Goal: Information Seeking & Learning: Learn about a topic

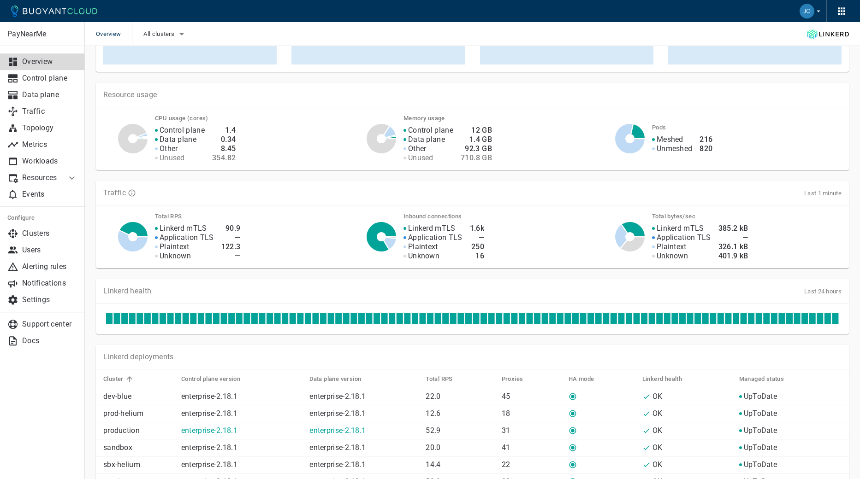
scroll to position [125, 0]
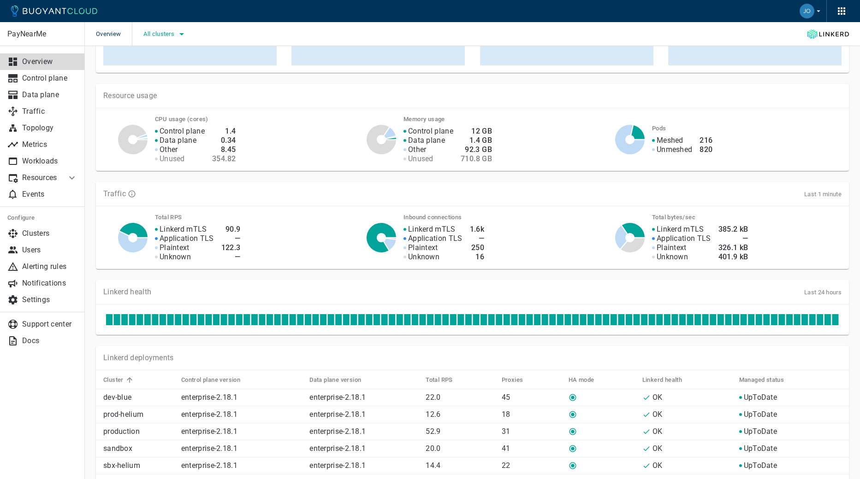
click at [168, 36] on span "All clusters" at bounding box center [159, 33] width 33 height 7
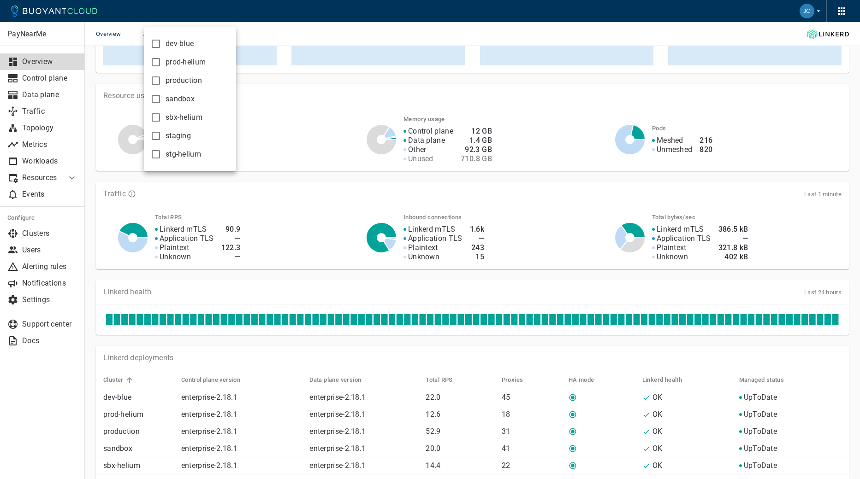
click at [177, 82] on span "production" at bounding box center [183, 80] width 36 height 9
click at [161, 82] on input "production" at bounding box center [155, 80] width 11 height 11
checkbox input "true"
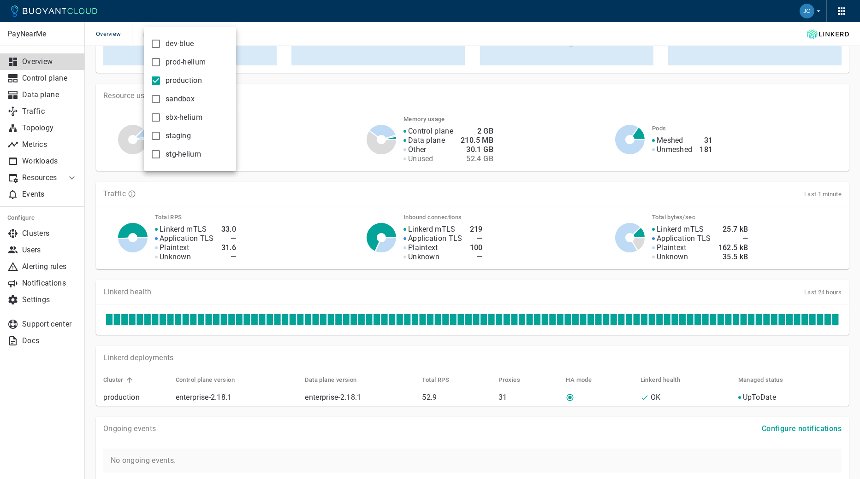
click at [405, 80] on div at bounding box center [430, 239] width 860 height 479
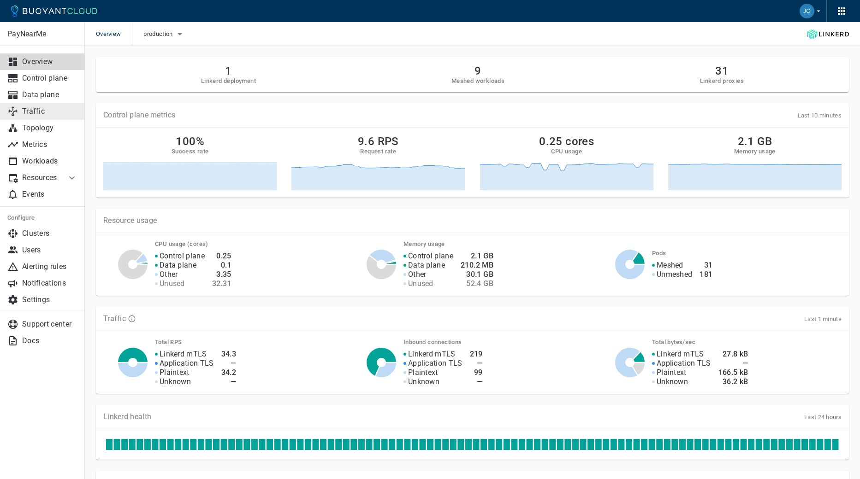
click at [47, 118] on link "Traffic" at bounding box center [42, 111] width 85 height 17
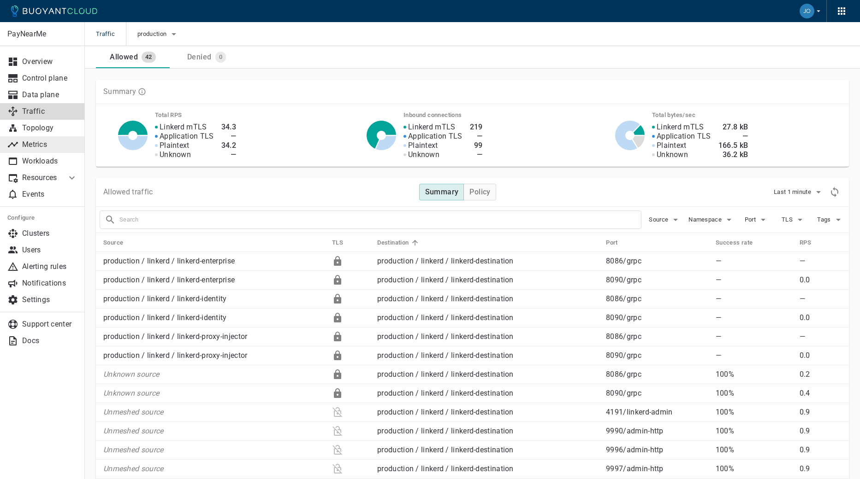
click at [43, 148] on p "Metrics" at bounding box center [49, 144] width 55 height 9
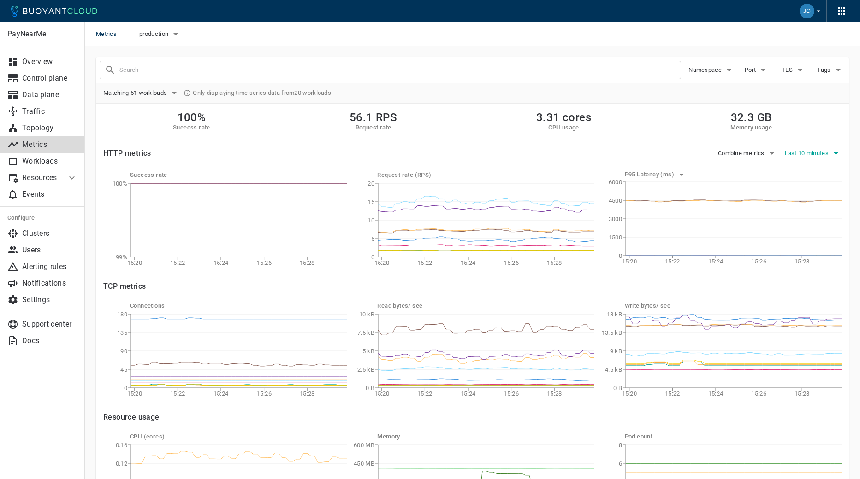
click at [799, 154] on span "Last 10 minutes" at bounding box center [808, 153] width 46 height 7
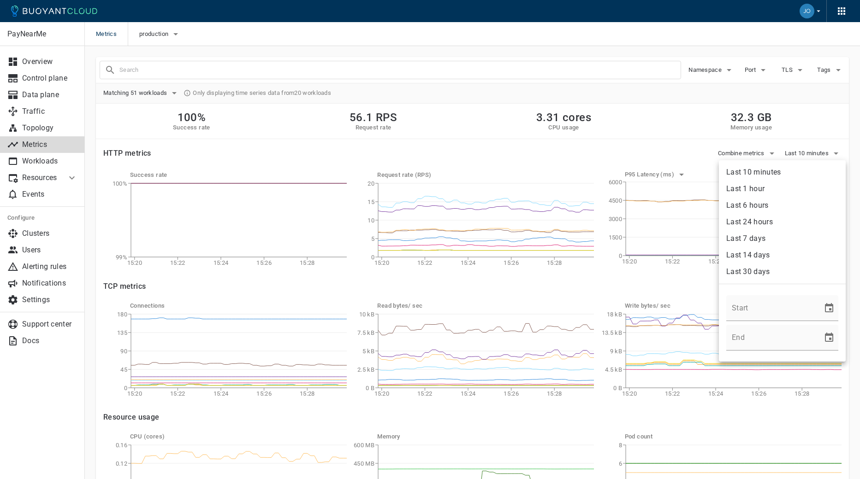
click at [766, 226] on li "Last 24 hours" at bounding box center [782, 222] width 127 height 17
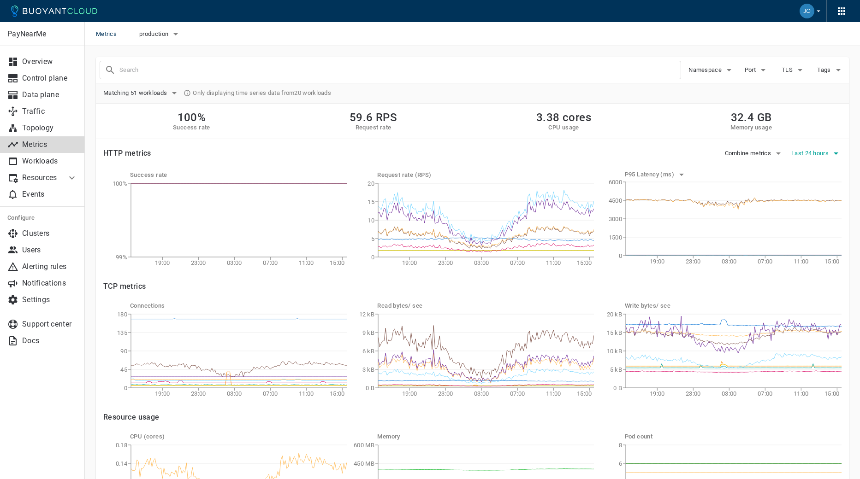
click at [816, 154] on span "Last 24 hours" at bounding box center [810, 153] width 39 height 7
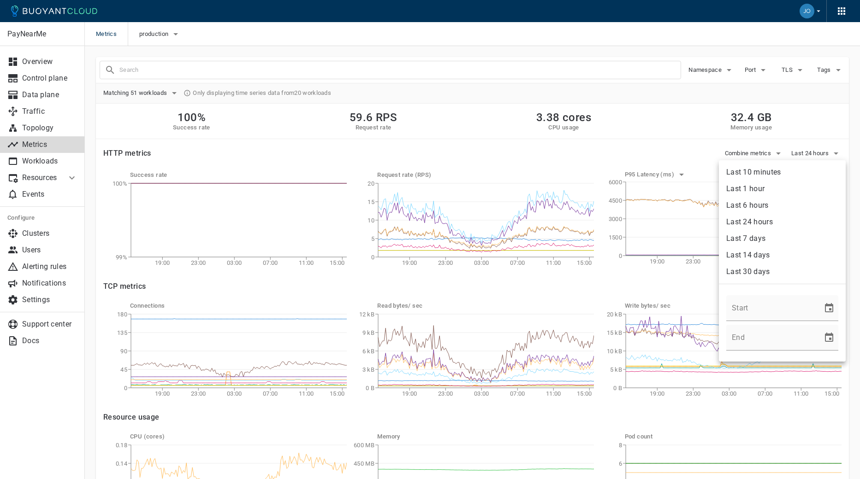
click at [769, 257] on li "Last 14 days" at bounding box center [782, 255] width 127 height 17
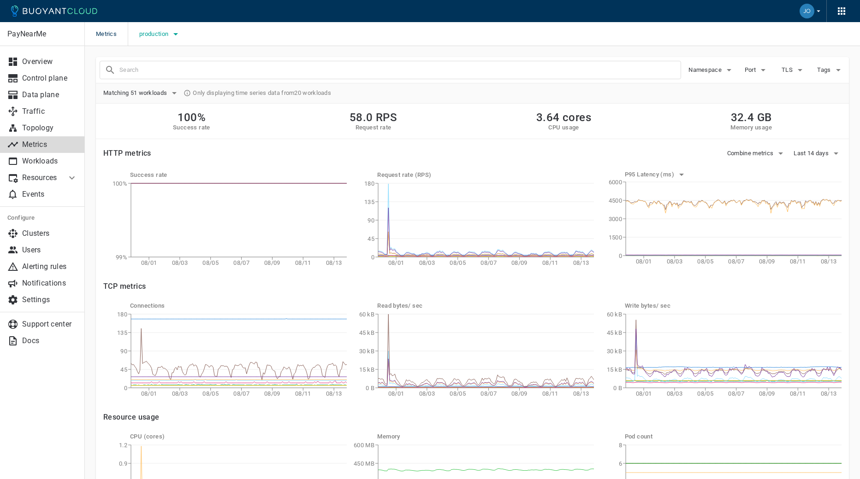
click at [160, 35] on span "production" at bounding box center [154, 33] width 31 height 7
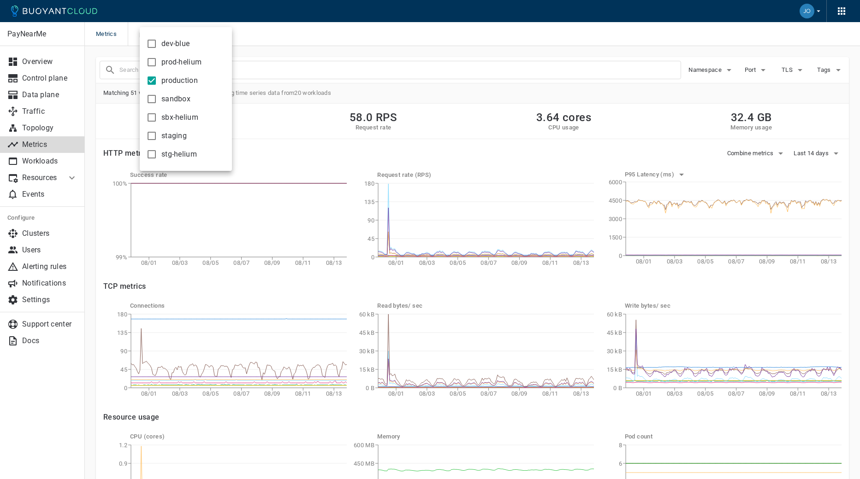
click at [171, 136] on span "staging" at bounding box center [173, 135] width 25 height 9
click at [157, 136] on input "staging" at bounding box center [151, 135] width 11 height 11
checkbox input "true"
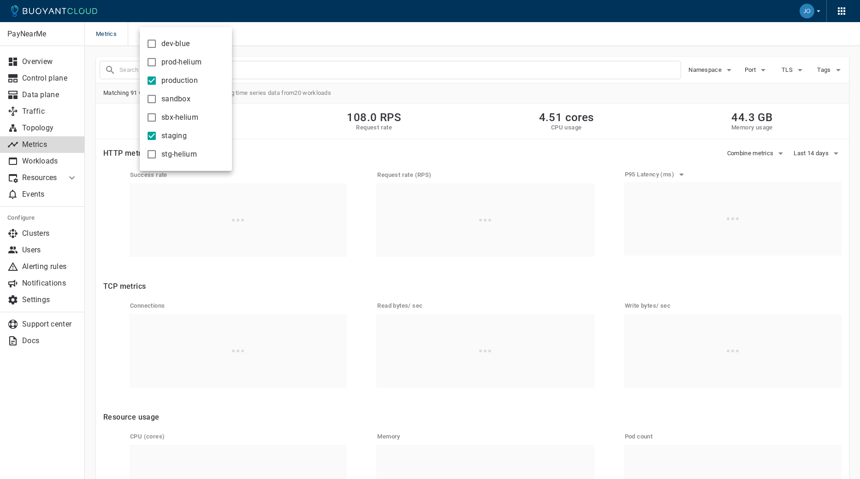
click at [173, 83] on span "production" at bounding box center [179, 80] width 36 height 9
click at [157, 83] on input "production" at bounding box center [151, 80] width 11 height 11
checkbox input "false"
click at [453, 39] on div at bounding box center [430, 239] width 860 height 479
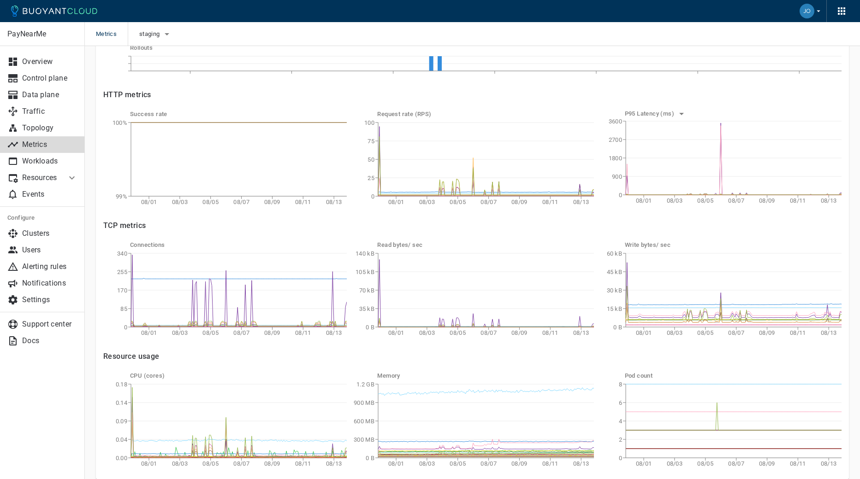
scroll to position [164, 0]
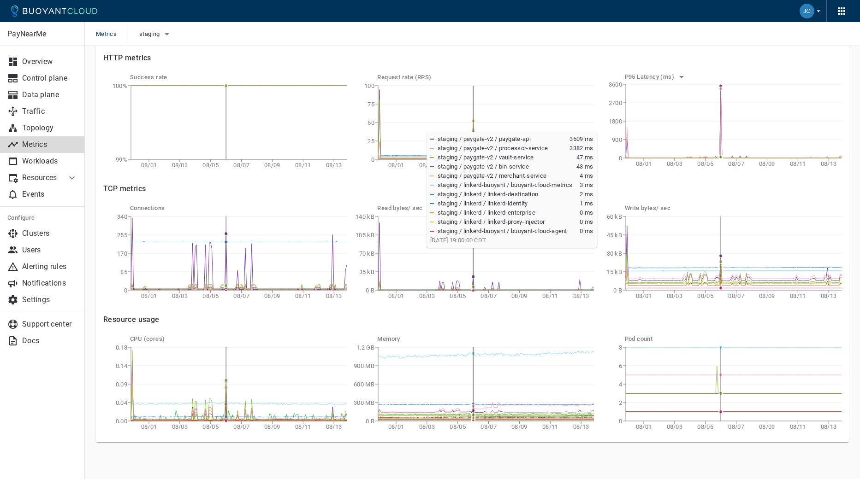
click at [721, 127] on icon "08/01 08/03 08/05 08/07 08/09 08/11 08/13 0 900 1800 2700 3600" at bounding box center [719, 126] width 243 height 92
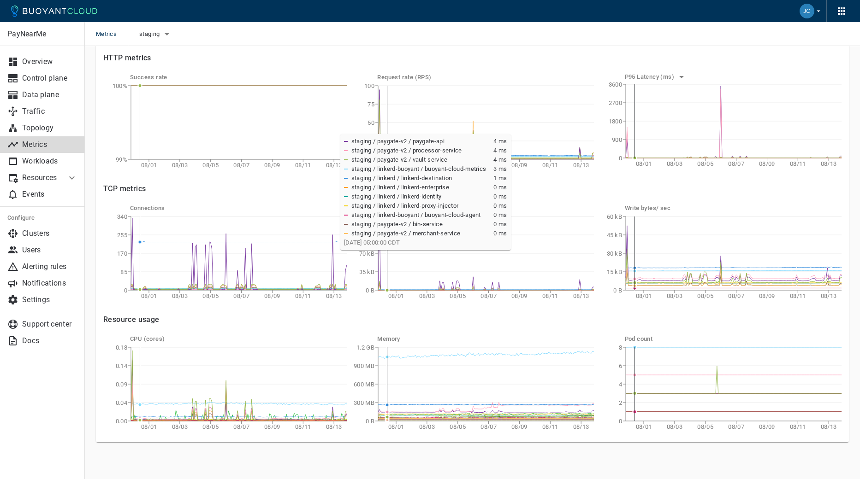
scroll to position [0, 0]
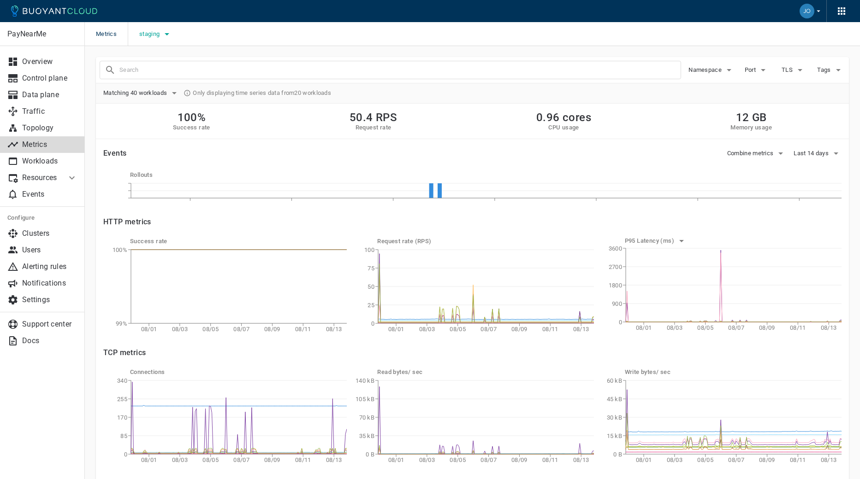
click at [155, 37] on span "staging" at bounding box center [150, 33] width 22 height 7
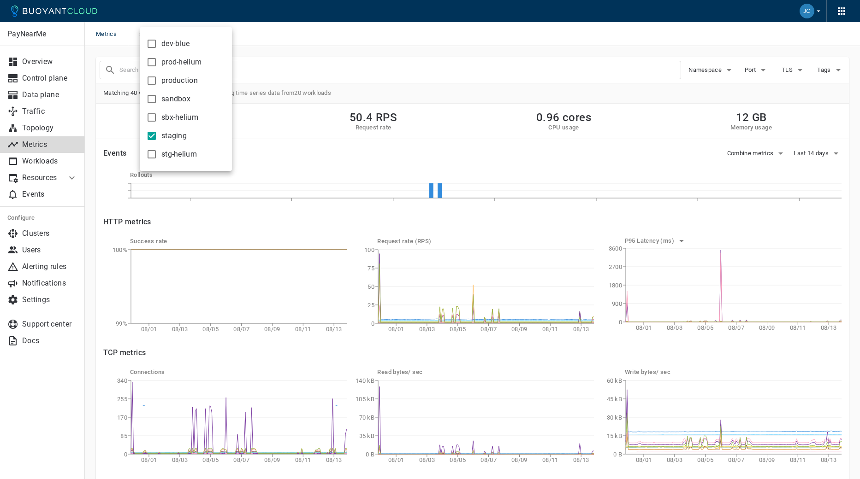
click at [151, 82] on input "production" at bounding box center [151, 80] width 11 height 11
checkbox input "true"
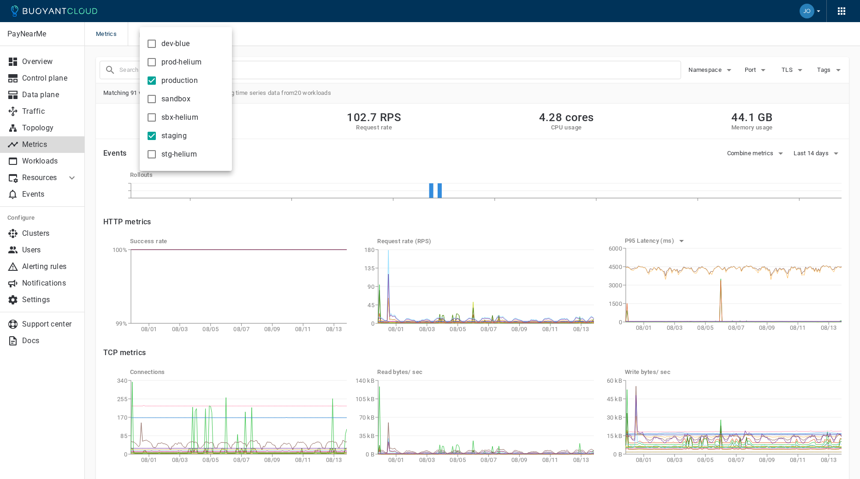
click at [150, 136] on input "staging" at bounding box center [151, 135] width 11 height 11
checkbox input "false"
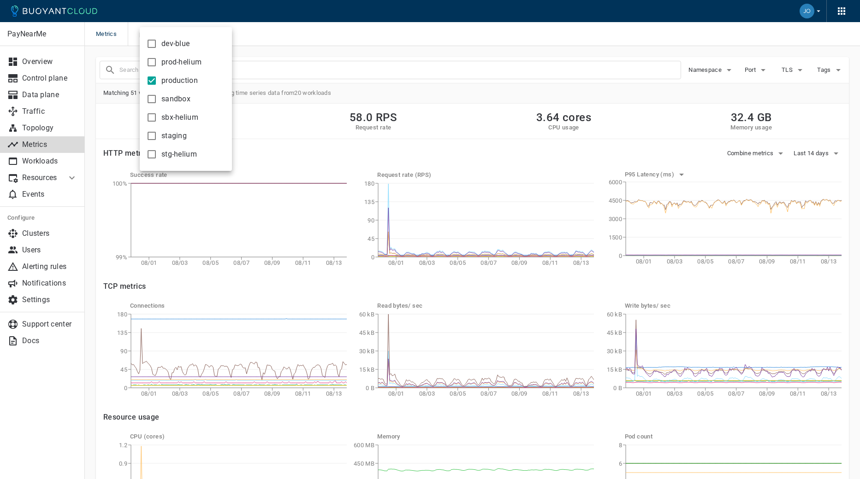
click at [467, 120] on div at bounding box center [430, 239] width 860 height 479
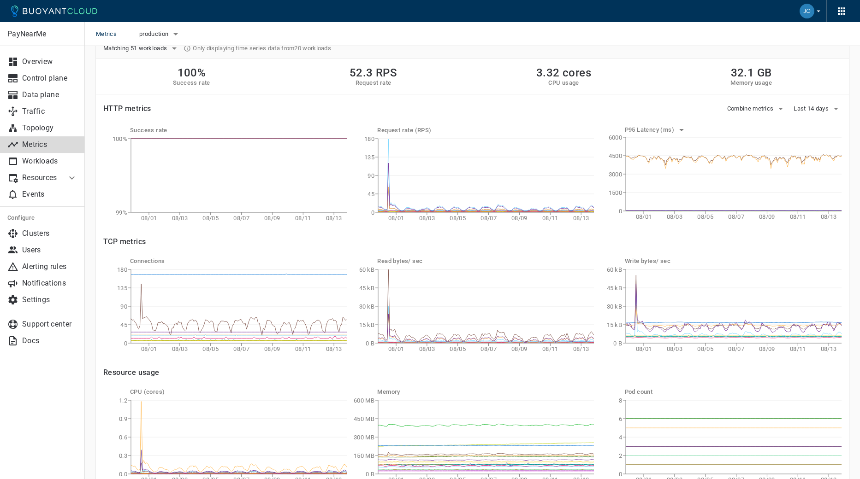
scroll to position [34, 0]
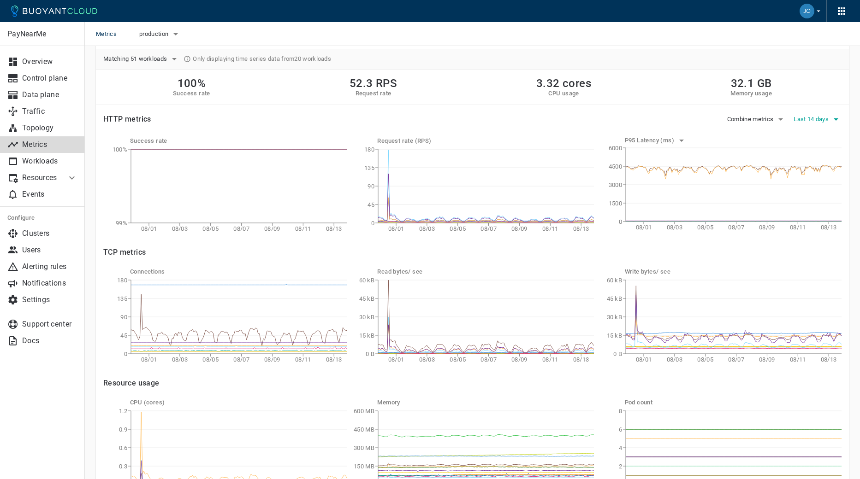
click at [819, 114] on button "Last 14 days" at bounding box center [817, 119] width 48 height 14
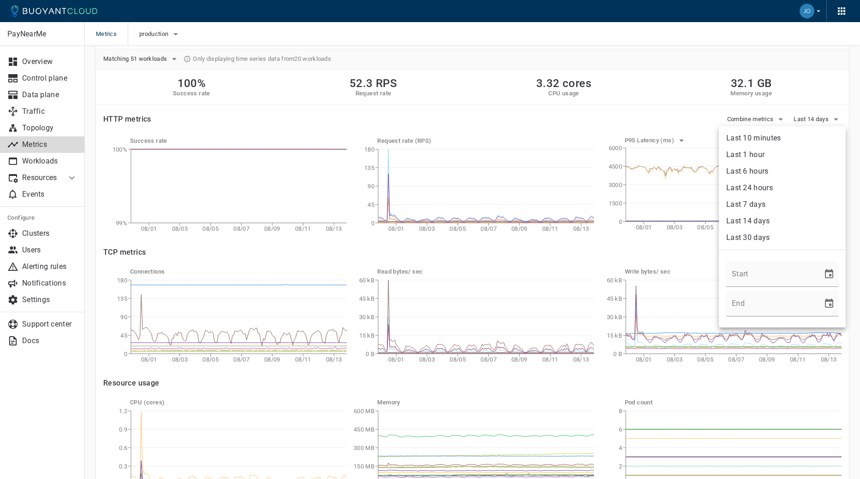
click at [768, 198] on li "Last 7 days" at bounding box center [782, 204] width 127 height 17
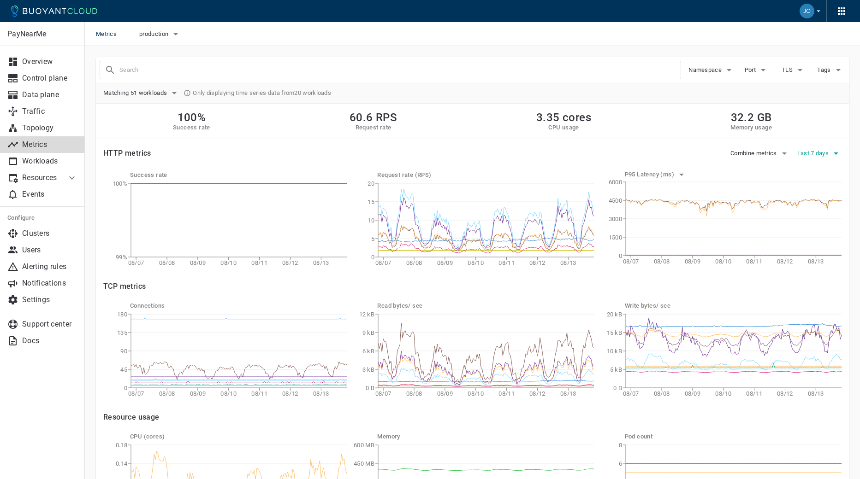
click at [814, 156] on span "Last 7 days" at bounding box center [813, 153] width 33 height 7
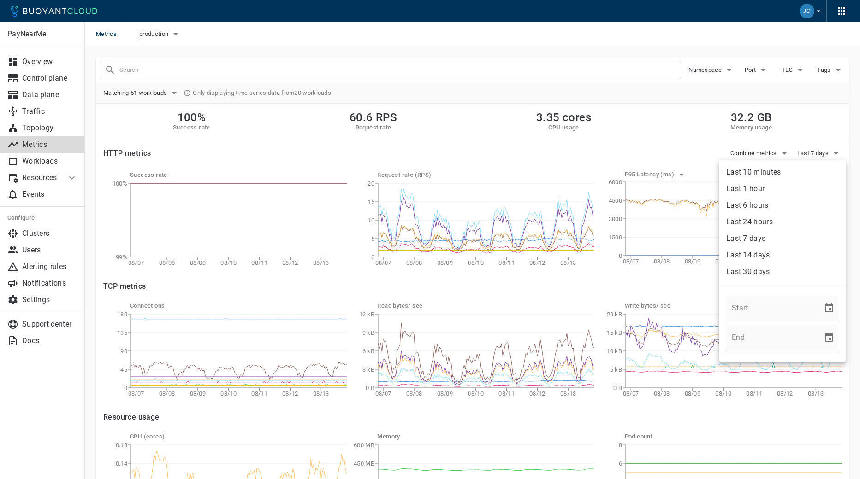
click at [765, 190] on li "Last 1 hour" at bounding box center [782, 189] width 127 height 17
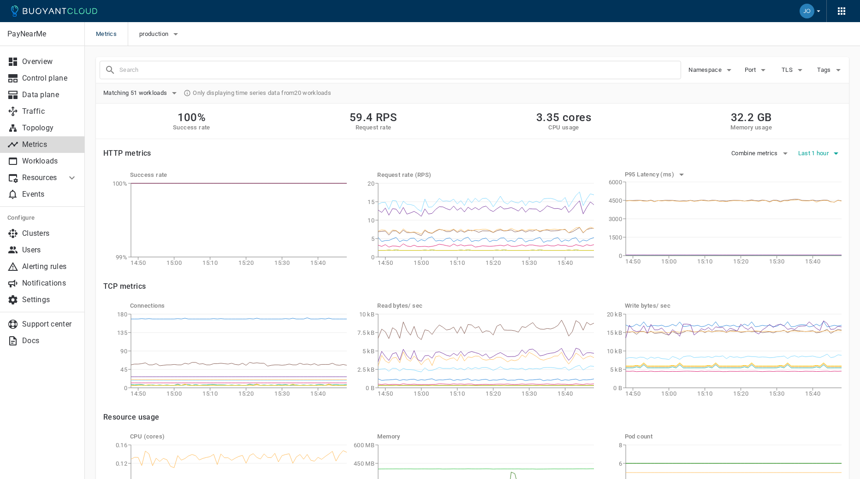
click at [826, 153] on span "Last 1 hour" at bounding box center [814, 153] width 32 height 7
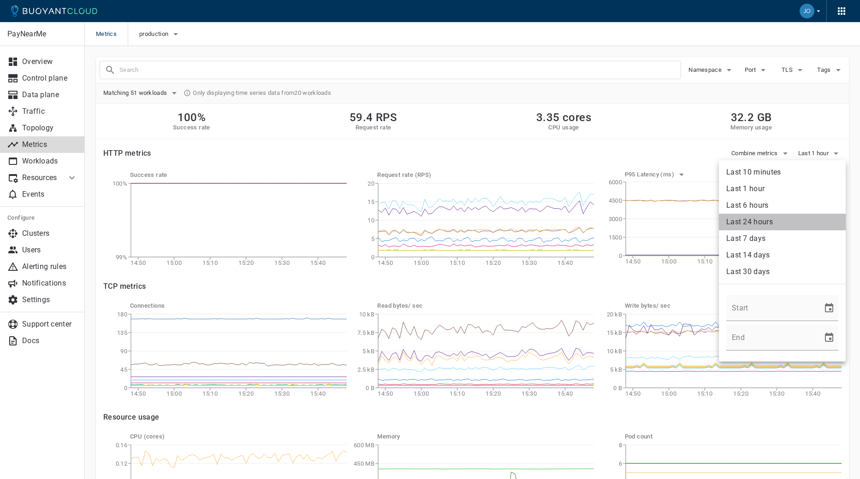
click at [754, 218] on li "Last 24 hours" at bounding box center [782, 222] width 127 height 17
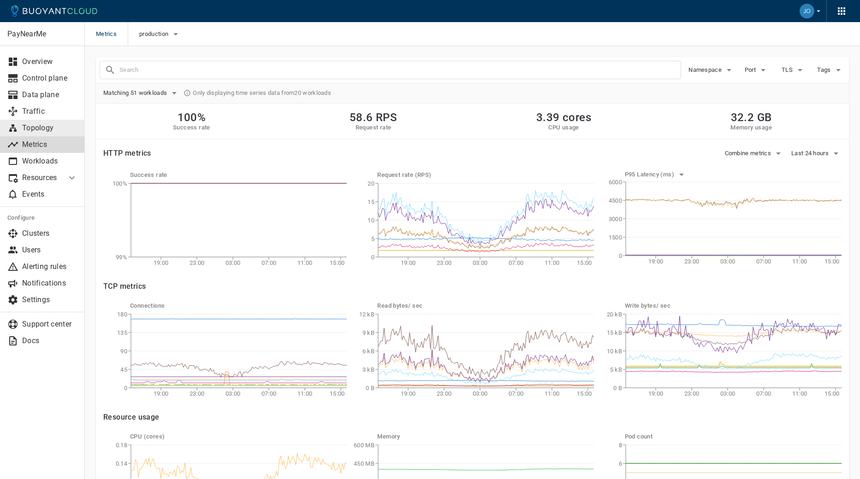
click at [42, 129] on p "Topology" at bounding box center [49, 128] width 55 height 9
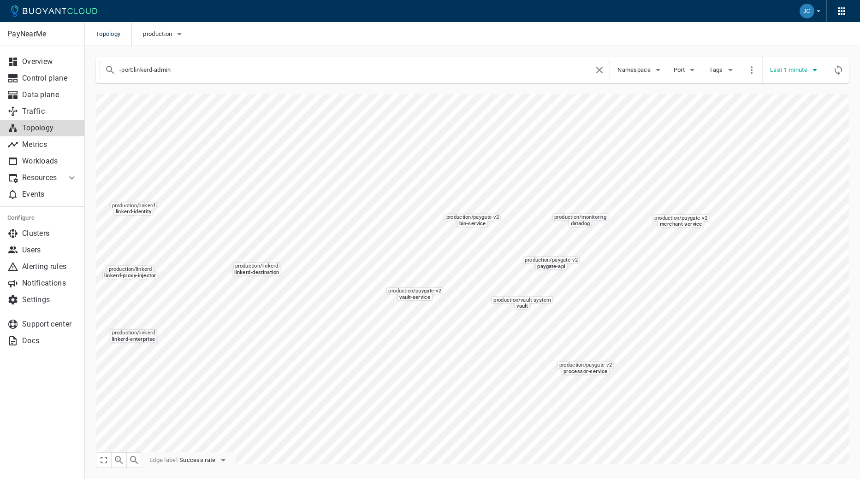
click at [782, 70] on span "Last 1 minute" at bounding box center [789, 69] width 39 height 7
click at [786, 124] on li "Last 1 hour" at bounding box center [805, 122] width 70 height 17
click at [803, 65] on button "Last 1 hour" at bounding box center [791, 70] width 43 height 14
click at [786, 142] on li "Last 6 hours" at bounding box center [805, 138] width 70 height 17
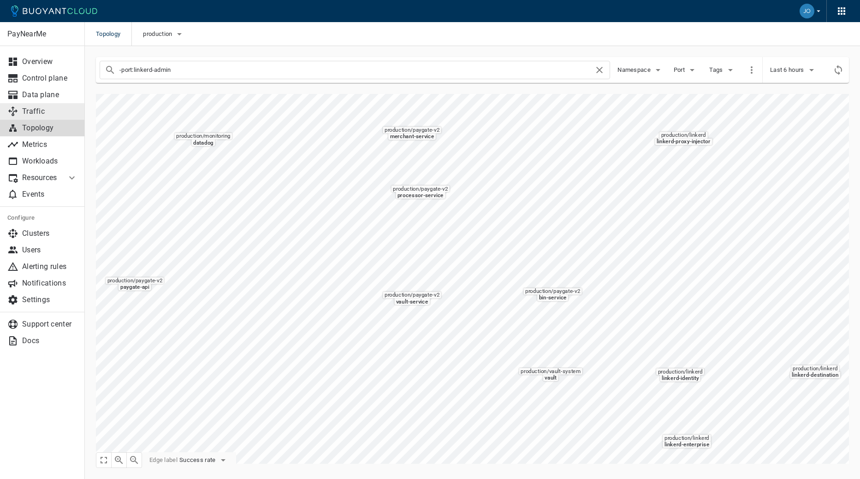
click at [39, 106] on link "Traffic" at bounding box center [42, 111] width 85 height 17
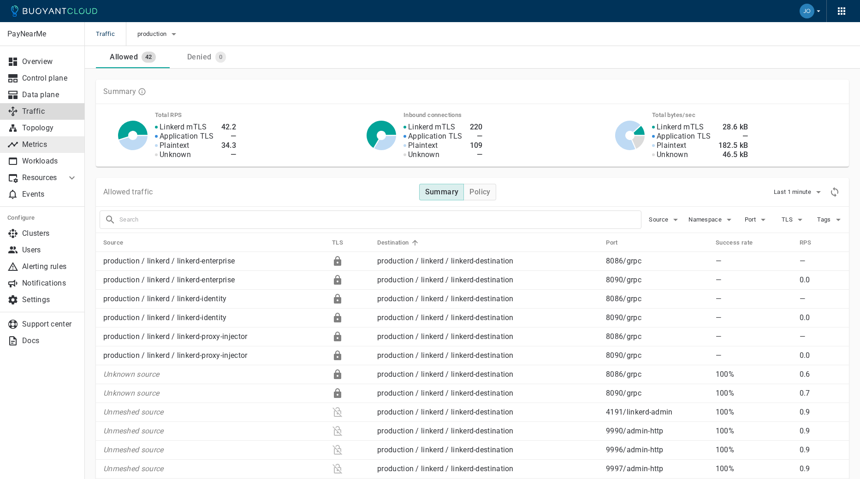
click at [45, 144] on p "Metrics" at bounding box center [49, 144] width 55 height 9
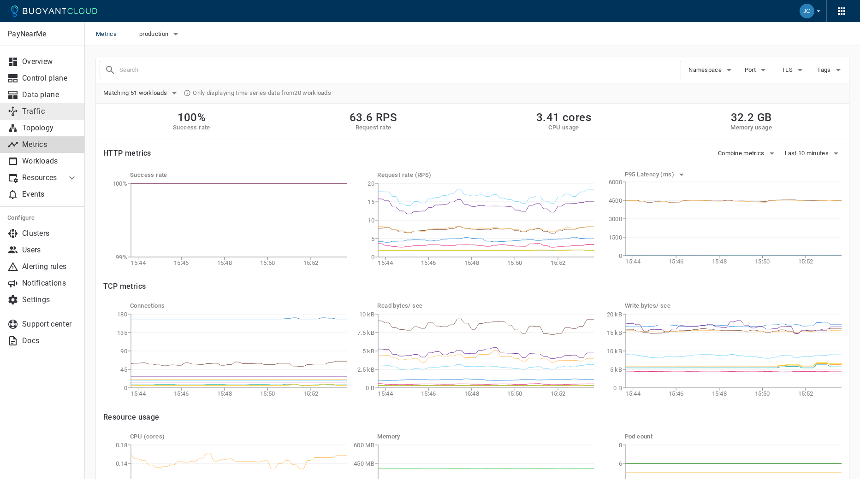
click at [32, 108] on p "Traffic" at bounding box center [49, 111] width 55 height 9
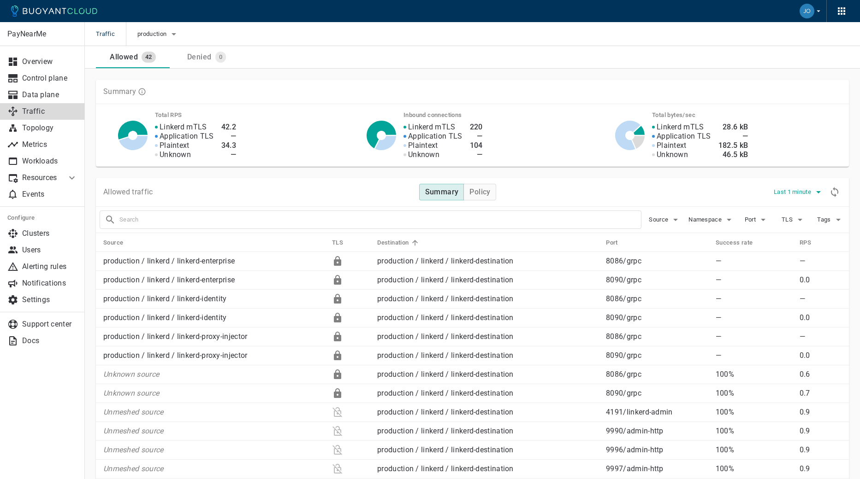
click at [798, 190] on span "Last 1 minute" at bounding box center [793, 192] width 39 height 7
click at [799, 263] on li "Last 6 hours" at bounding box center [808, 261] width 70 height 17
click at [36, 174] on p "Resources" at bounding box center [40, 177] width 37 height 9
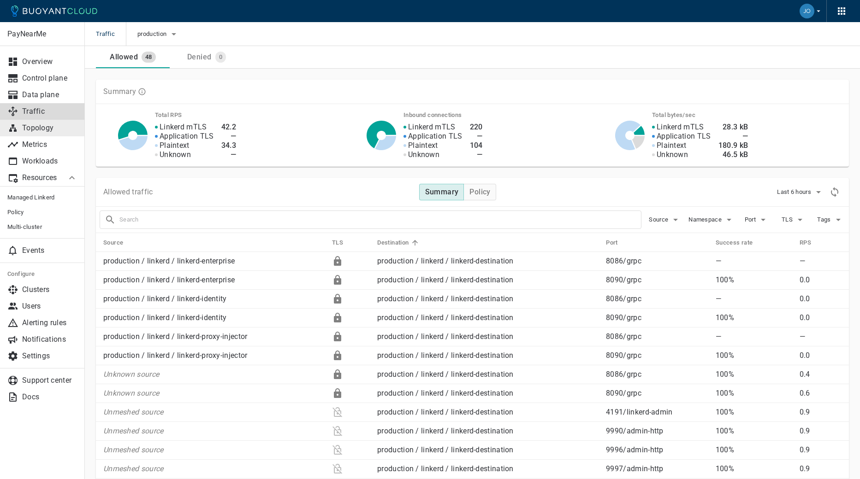
click at [47, 130] on p "Topology" at bounding box center [49, 128] width 55 height 9
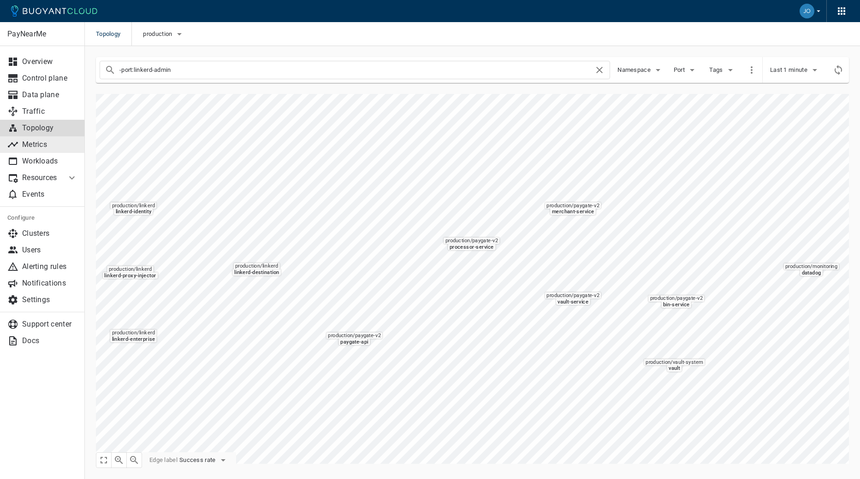
click at [39, 147] on p "Metrics" at bounding box center [49, 144] width 55 height 9
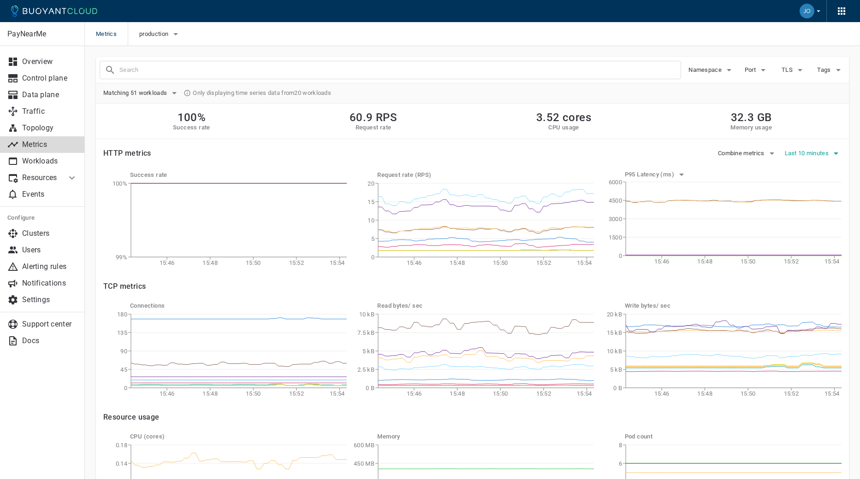
click at [808, 155] on span "Last 10 minutes" at bounding box center [808, 153] width 46 height 7
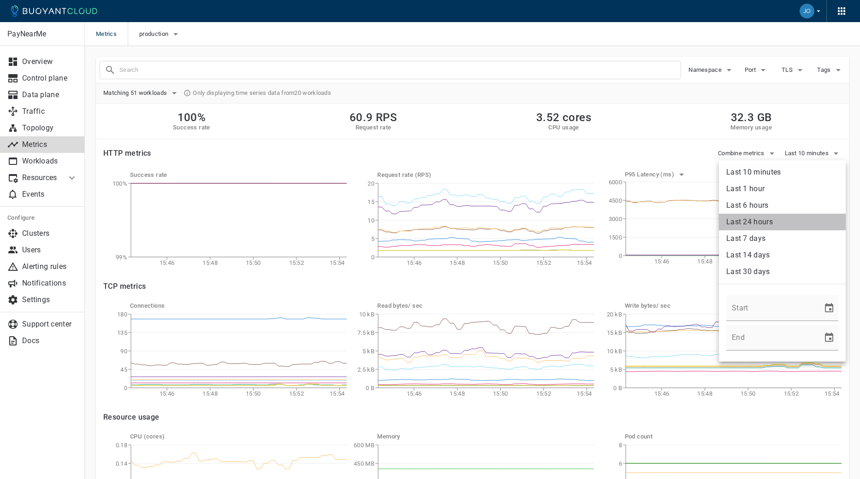
click at [771, 221] on li "Last 24 hours" at bounding box center [782, 222] width 127 height 17
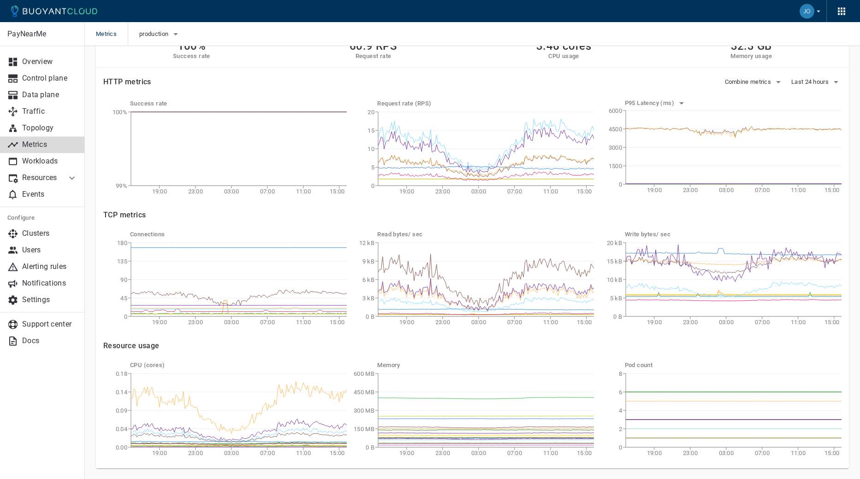
scroll to position [98, 0]
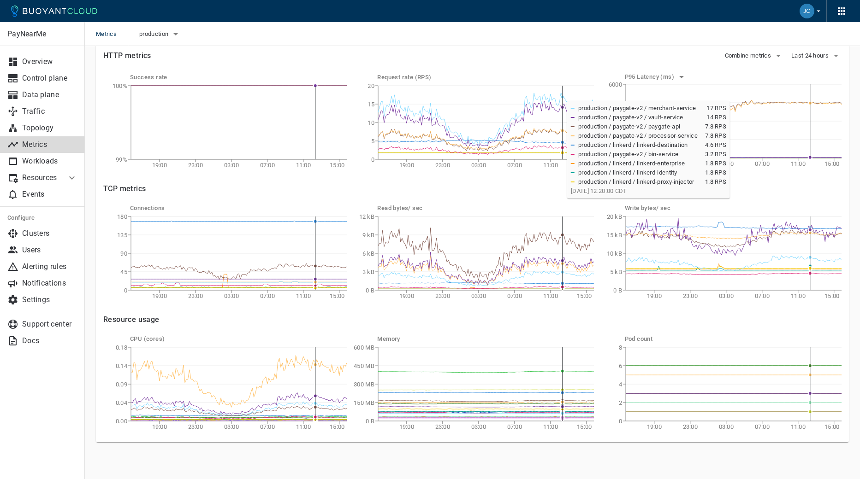
click at [562, 96] on circle at bounding box center [563, 97] width 4 height 4
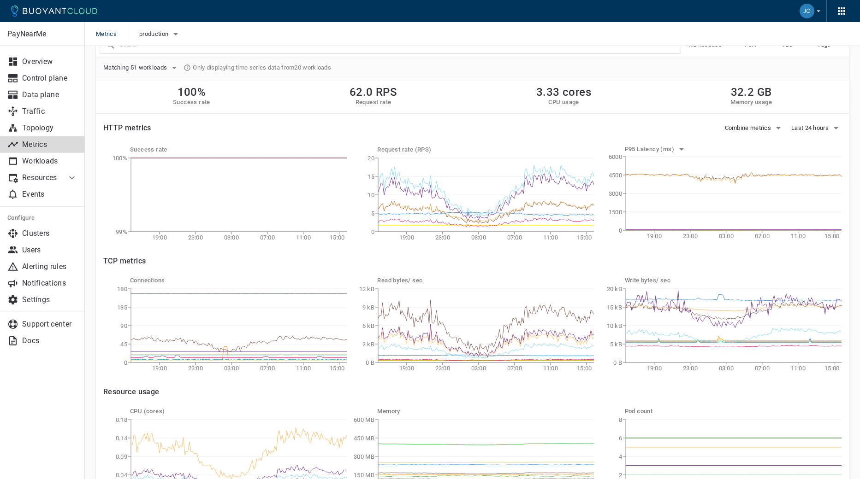
scroll to position [0, 0]
